Goal: Obtain resource: Download file/media

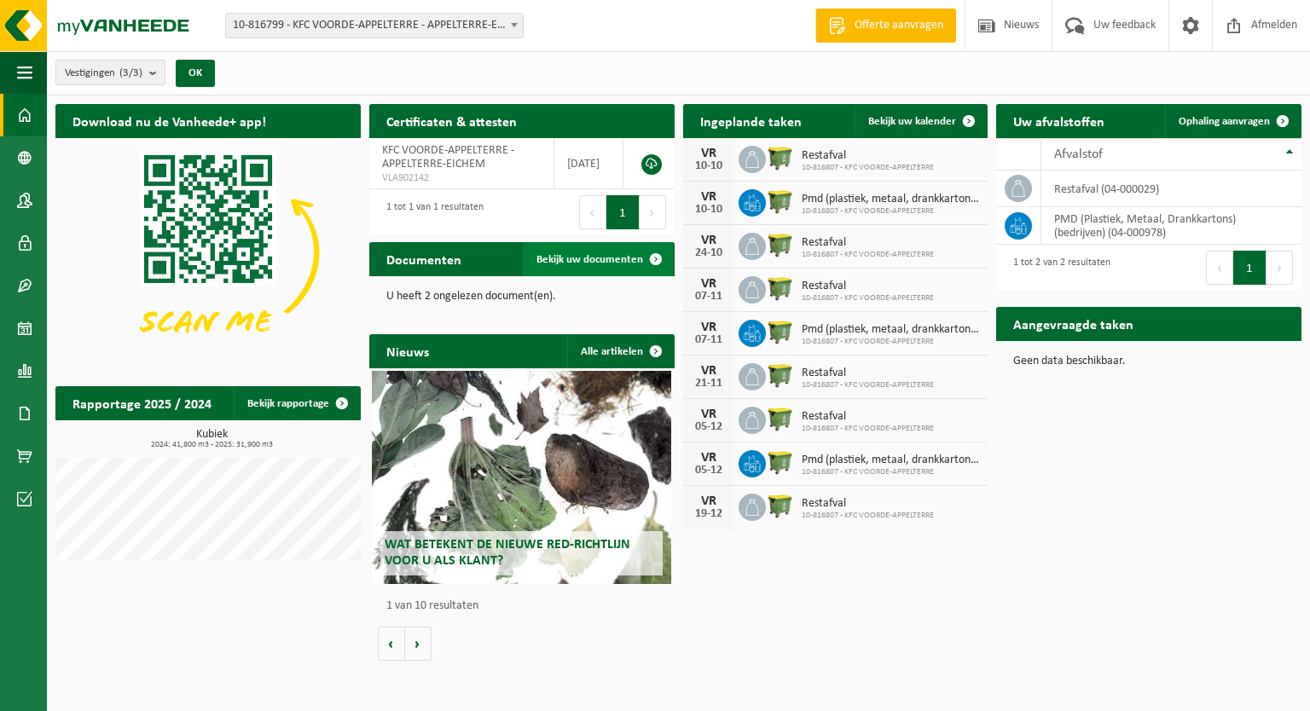
click at [577, 261] on span "Bekijk uw documenten" at bounding box center [590, 259] width 107 height 11
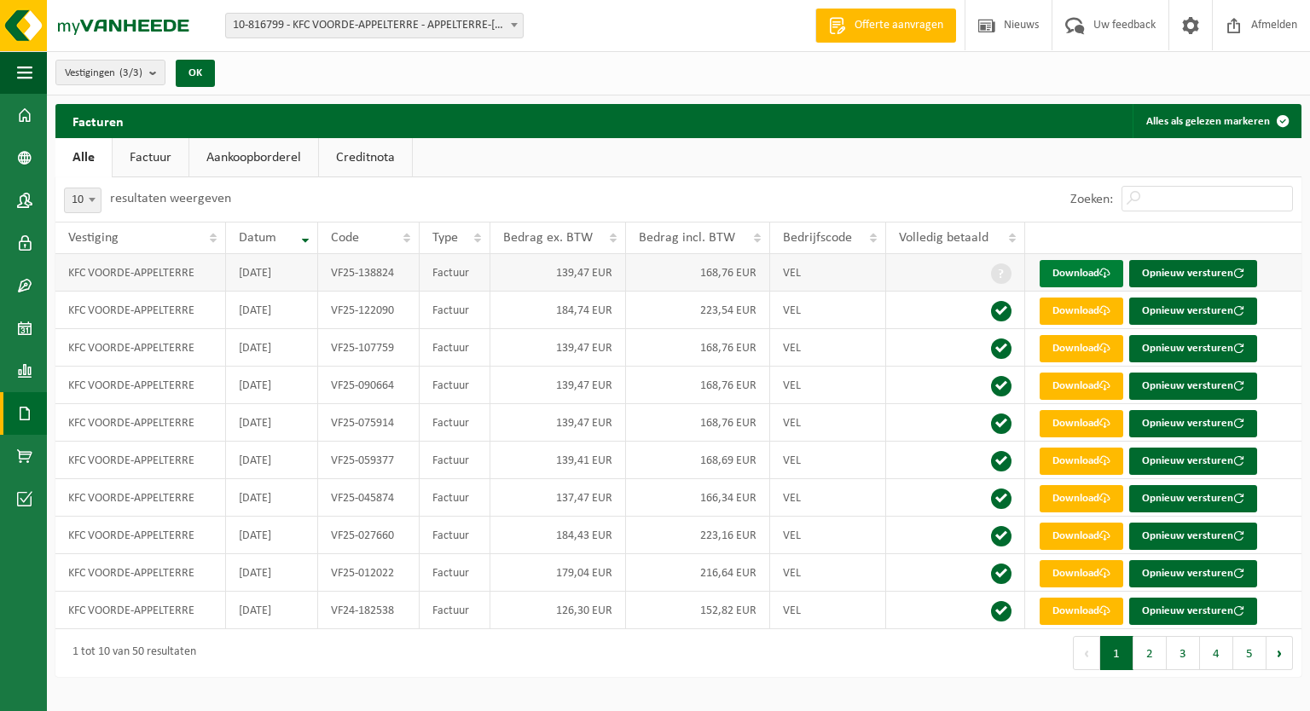
click at [1053, 276] on link "Download" at bounding box center [1082, 273] width 84 height 27
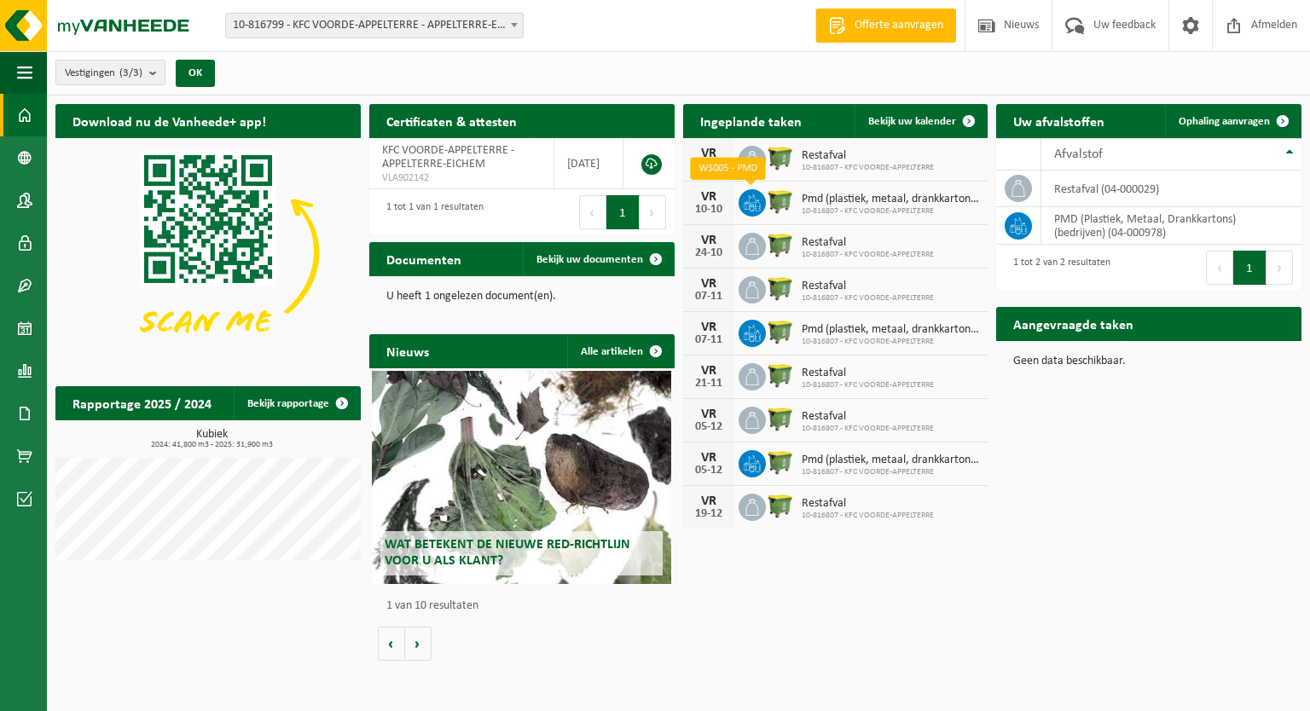
click at [751, 202] on icon at bounding box center [752, 202] width 17 height 17
click at [923, 124] on span "Bekijk uw kalender" at bounding box center [912, 121] width 88 height 11
click at [969, 120] on span at bounding box center [969, 121] width 34 height 34
